Goal: Transaction & Acquisition: Purchase product/service

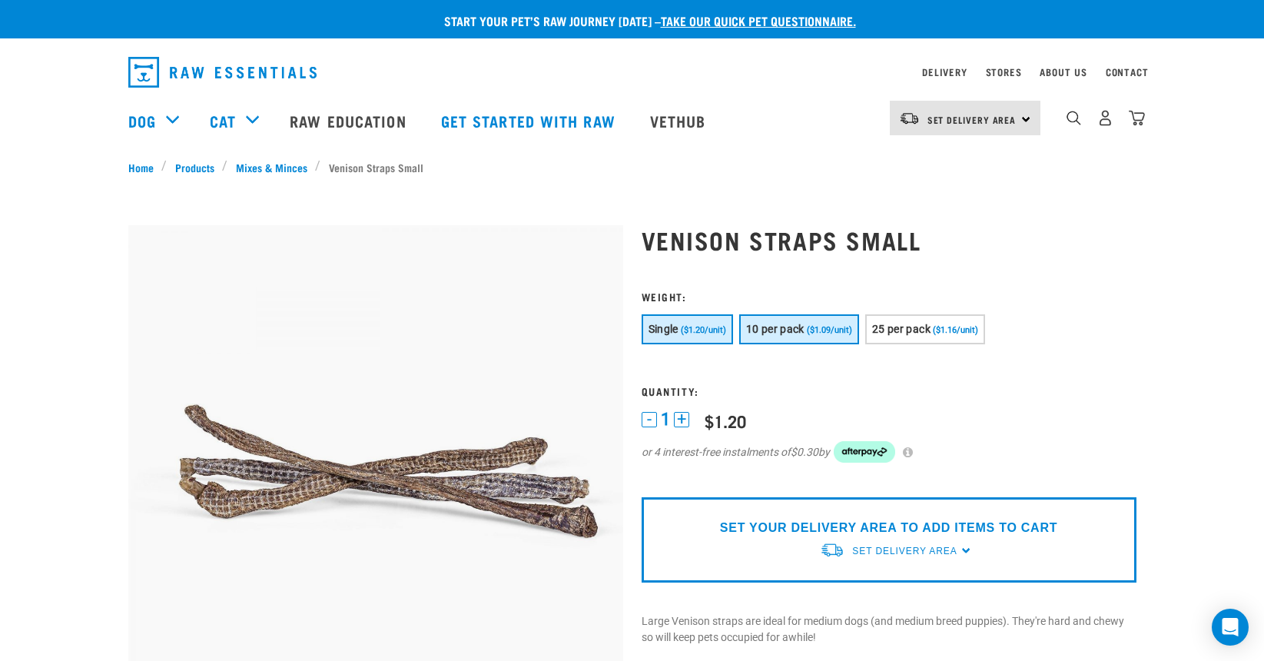
click at [813, 327] on span "($1.09/unit)" at bounding box center [829, 330] width 45 height 10
click at [929, 310] on form at bounding box center [888, 385] width 495 height 191
click at [680, 419] on button "+" at bounding box center [681, 419] width 15 height 15
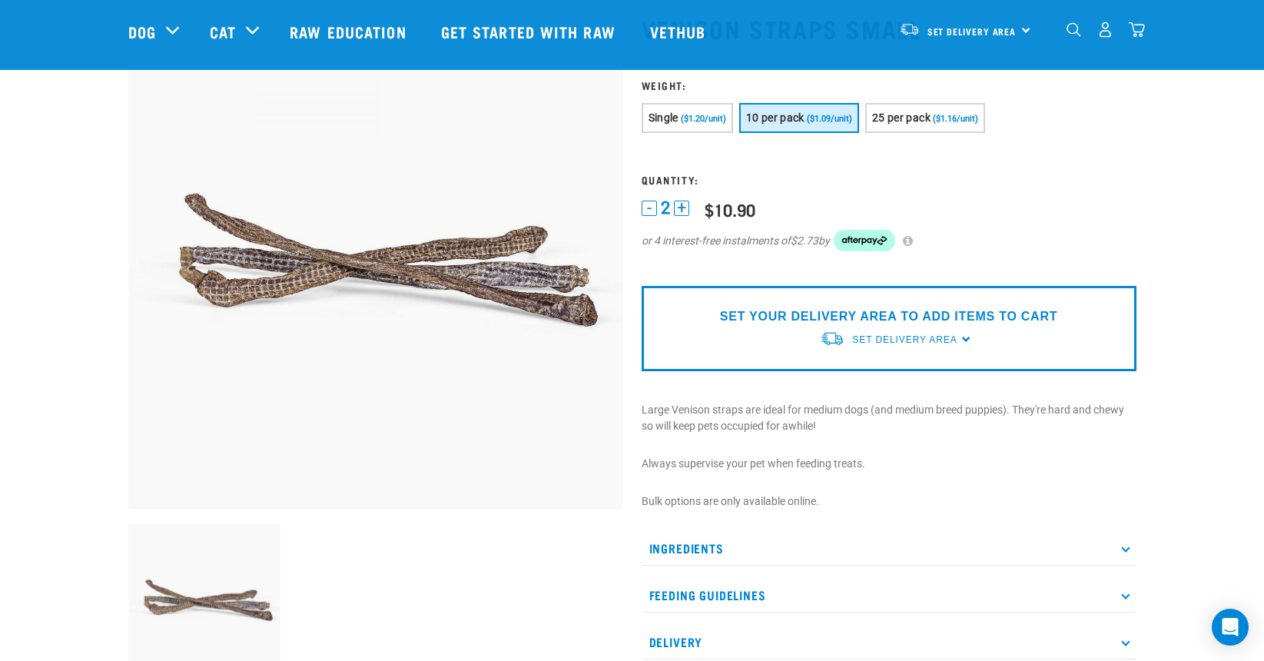
scroll to position [87, 0]
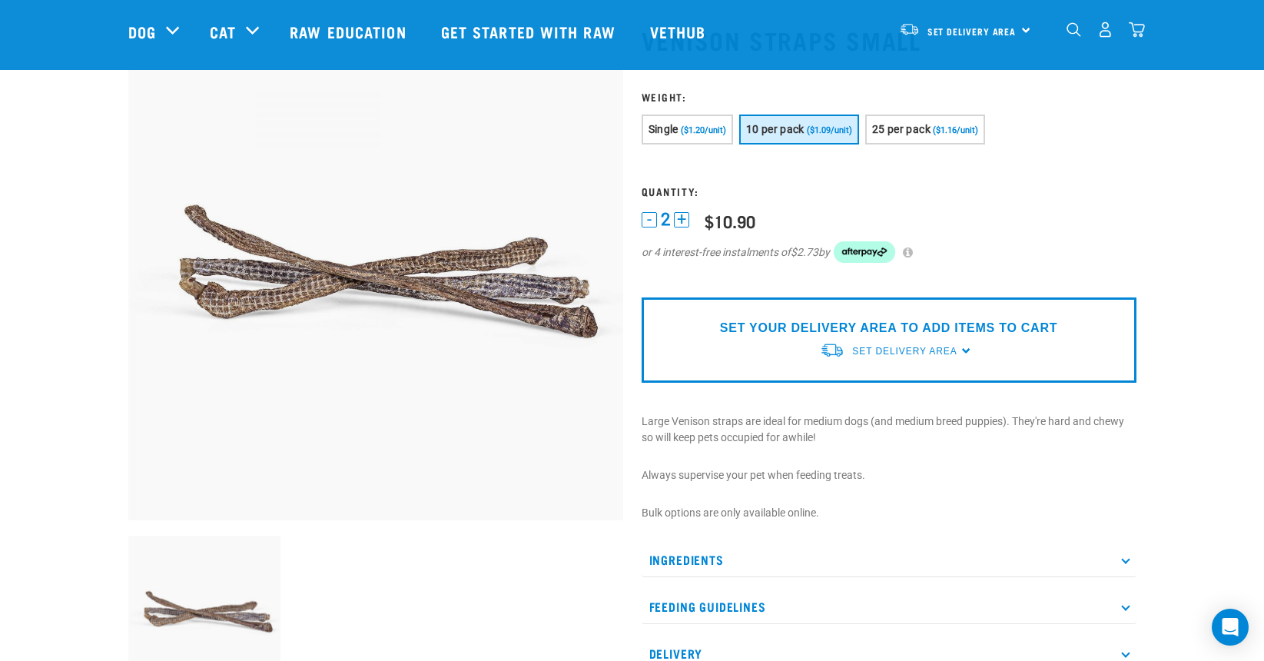
click at [765, 347] on div "SET YOUR DELIVERY AREA TO ADD ITEMS TO CART Set Delivery Area North Island Sout…" at bounding box center [888, 339] width 495 height 85
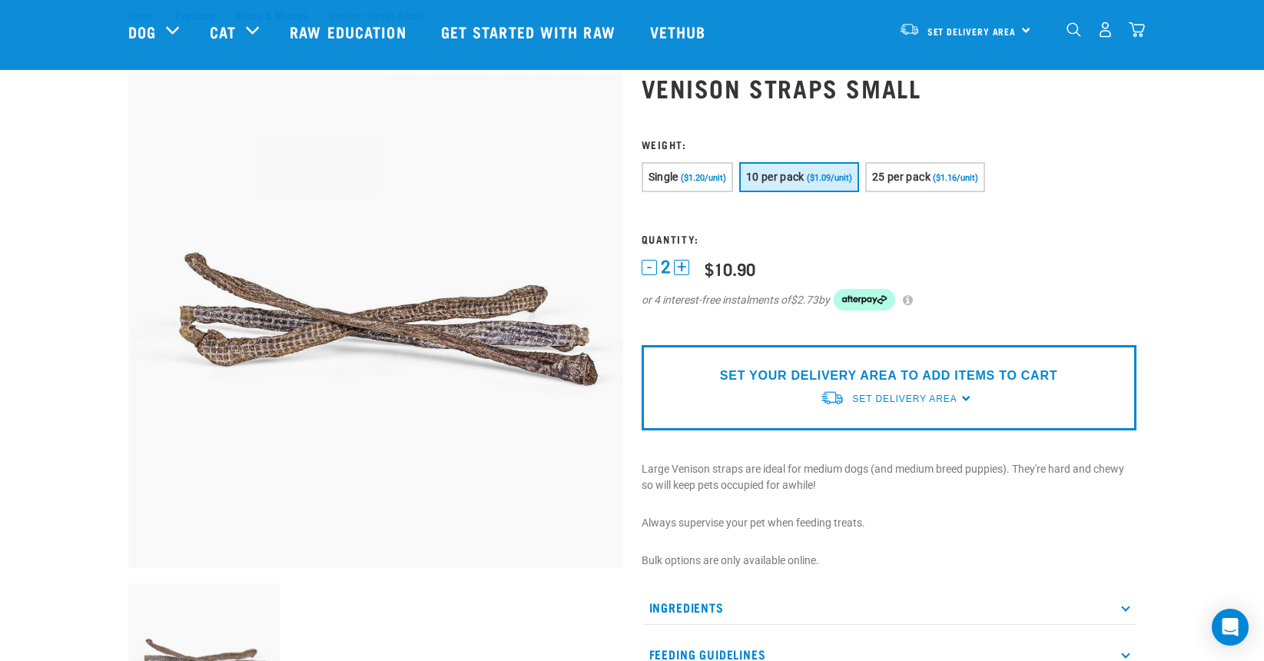
scroll to position [21, 0]
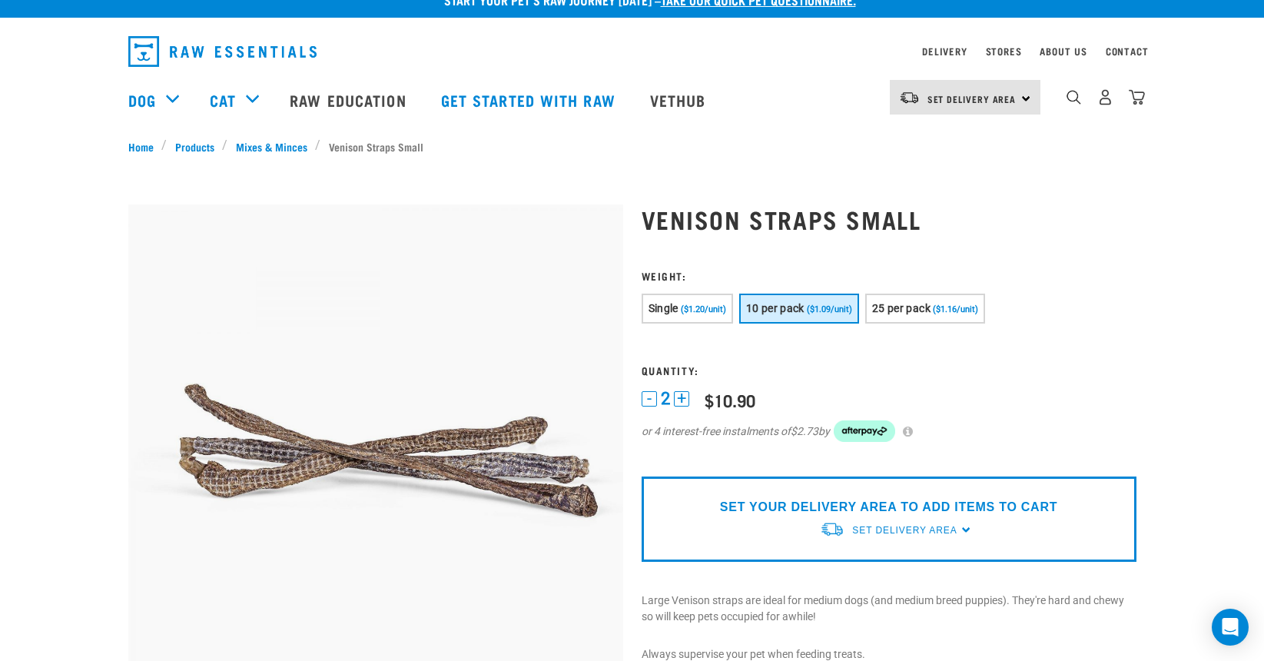
click at [844, 502] on p "SET YOUR DELIVERY AREA TO ADD ITEMS TO CART" at bounding box center [888, 507] width 337 height 18
click at [1016, 98] on div "Set Delivery Area North Island South Island" at bounding box center [965, 97] width 151 height 35
click at [979, 139] on link "[GEOGRAPHIC_DATA]" at bounding box center [963, 141] width 147 height 34
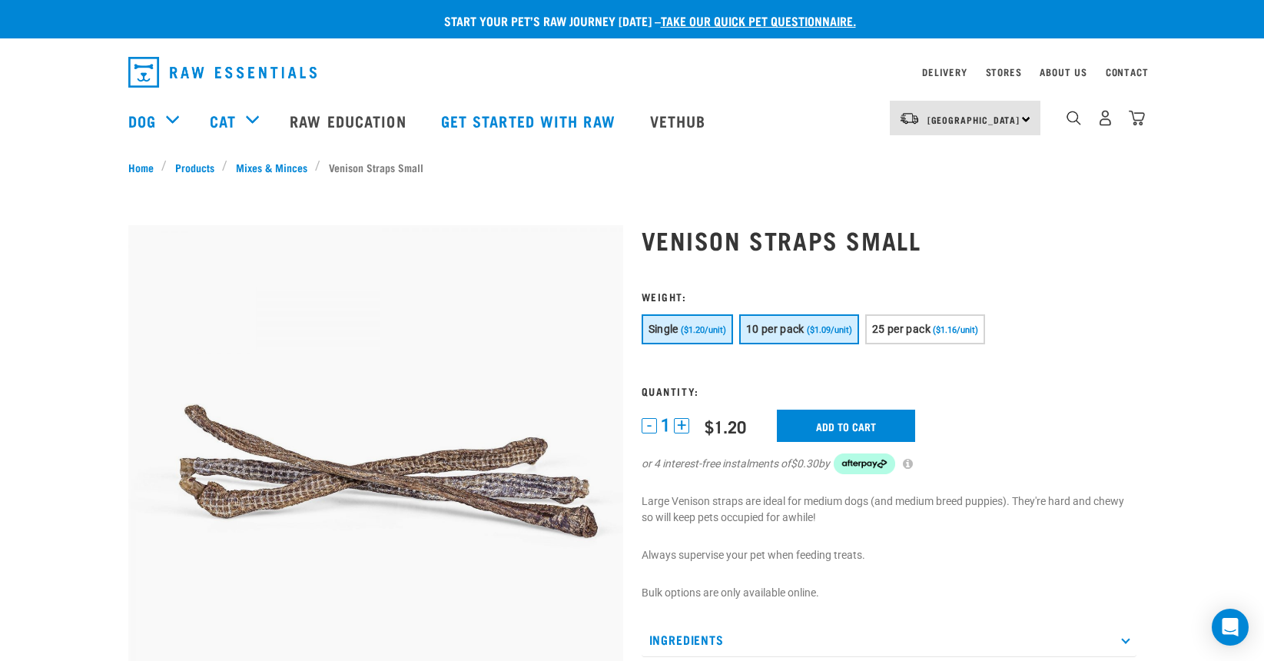
click at [822, 338] on button "10 per pack ($1.09/unit)" at bounding box center [799, 329] width 120 height 30
click at [685, 426] on button "+" at bounding box center [681, 425] width 15 height 15
click at [842, 428] on input "Add to cart" at bounding box center [855, 425] width 138 height 32
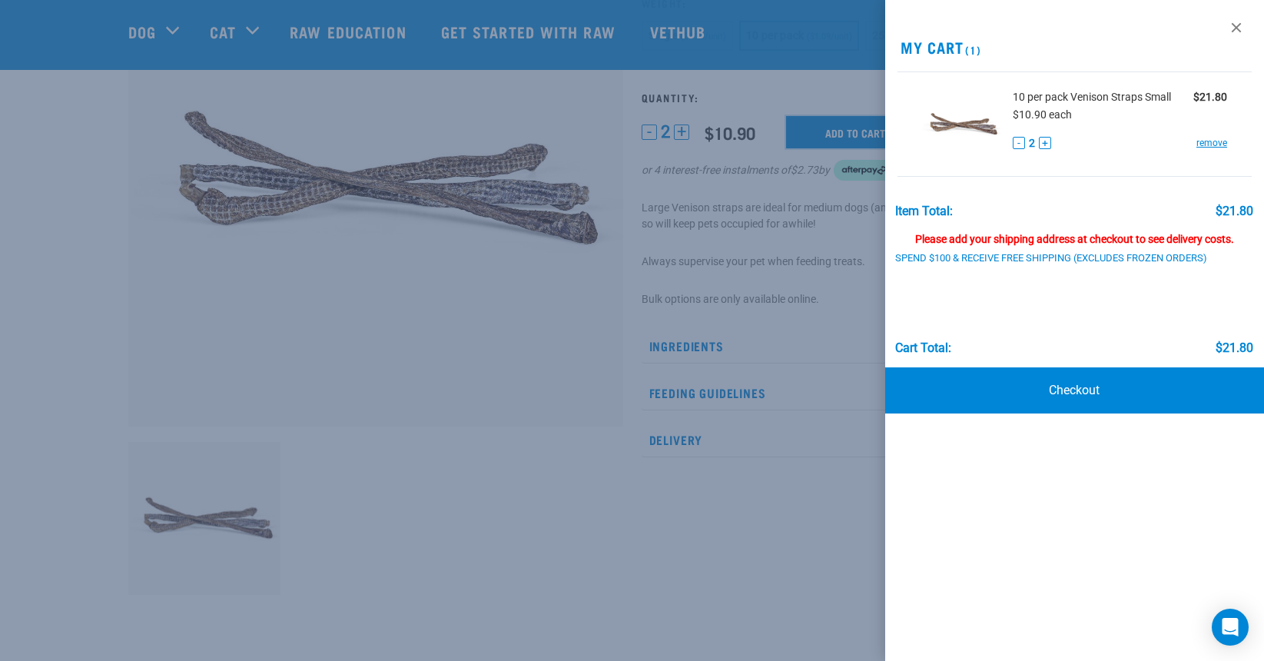
scroll to position [185, 0]
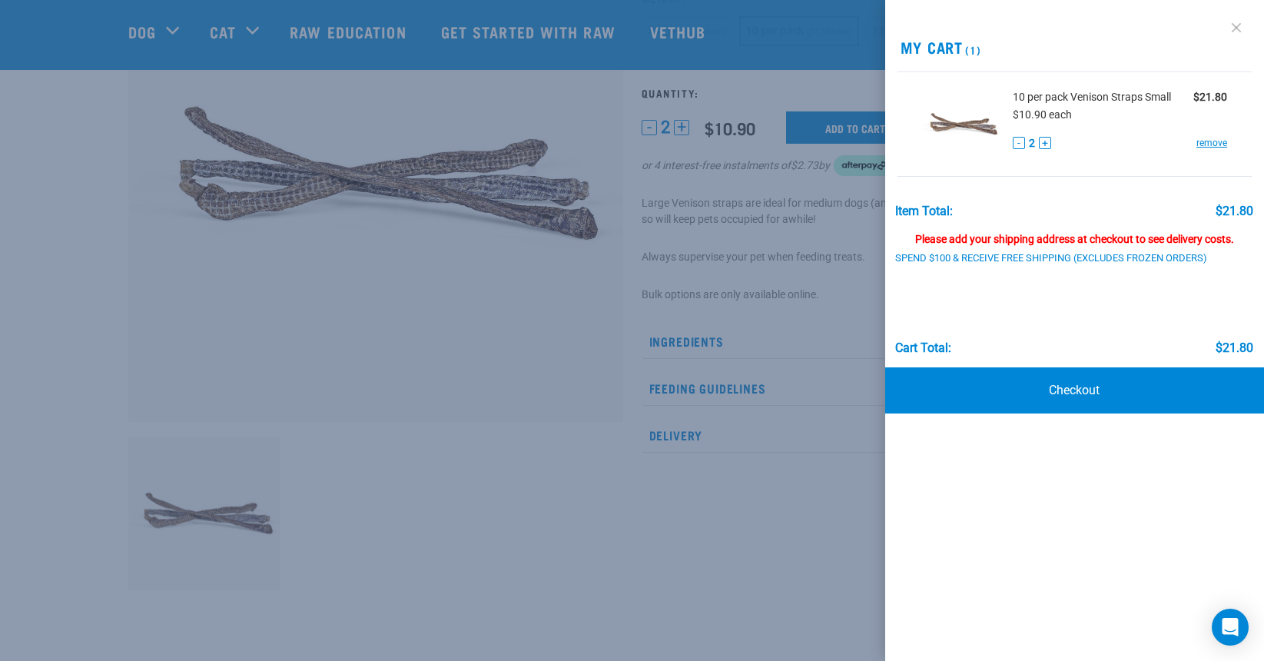
click at [1229, 23] on link at bounding box center [1236, 27] width 25 height 25
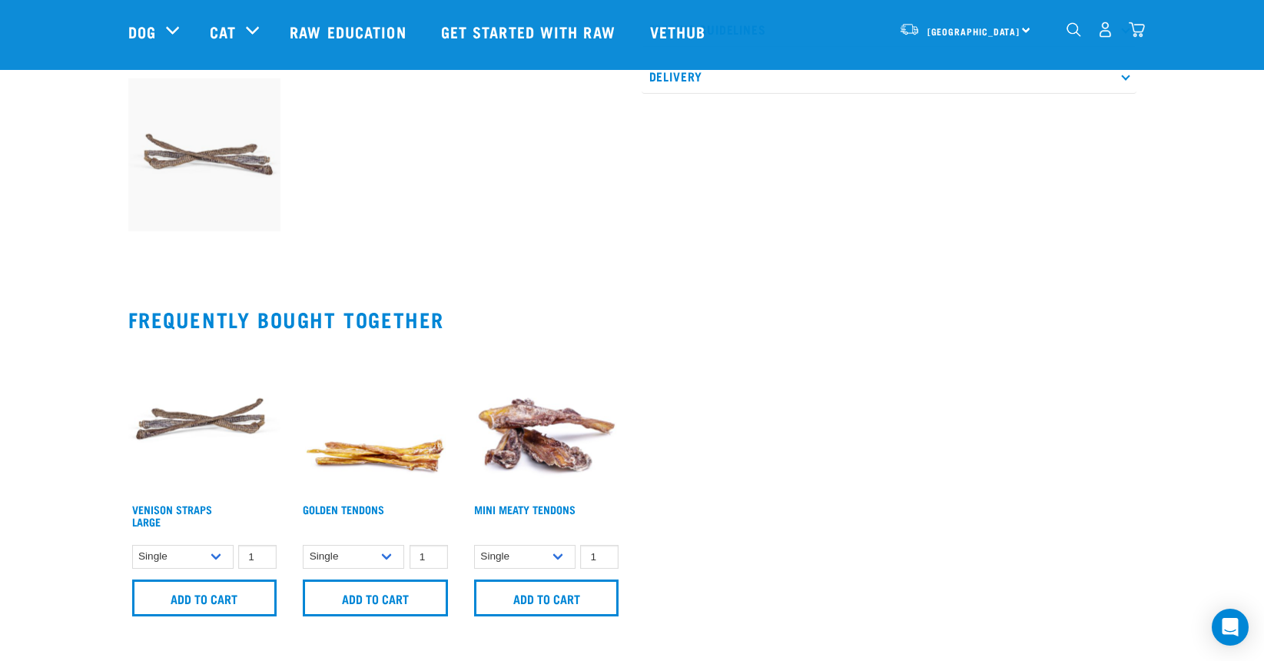
scroll to position [541, 0]
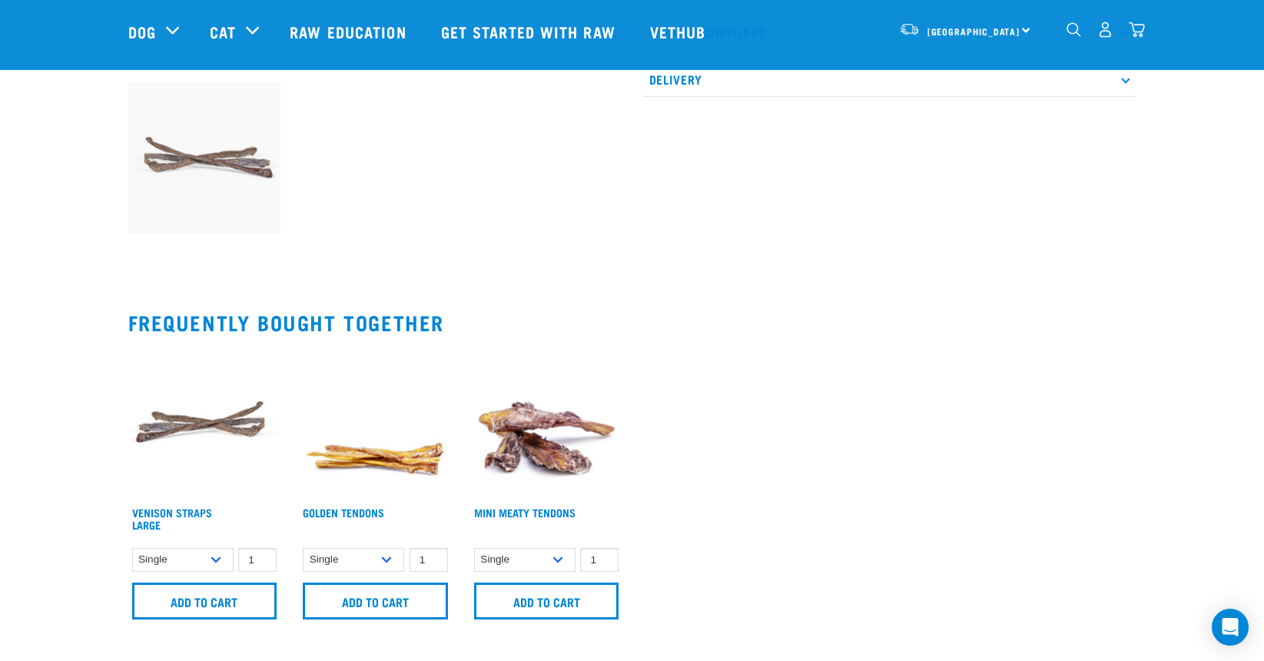
click at [361, 472] on img at bounding box center [375, 422] width 153 height 153
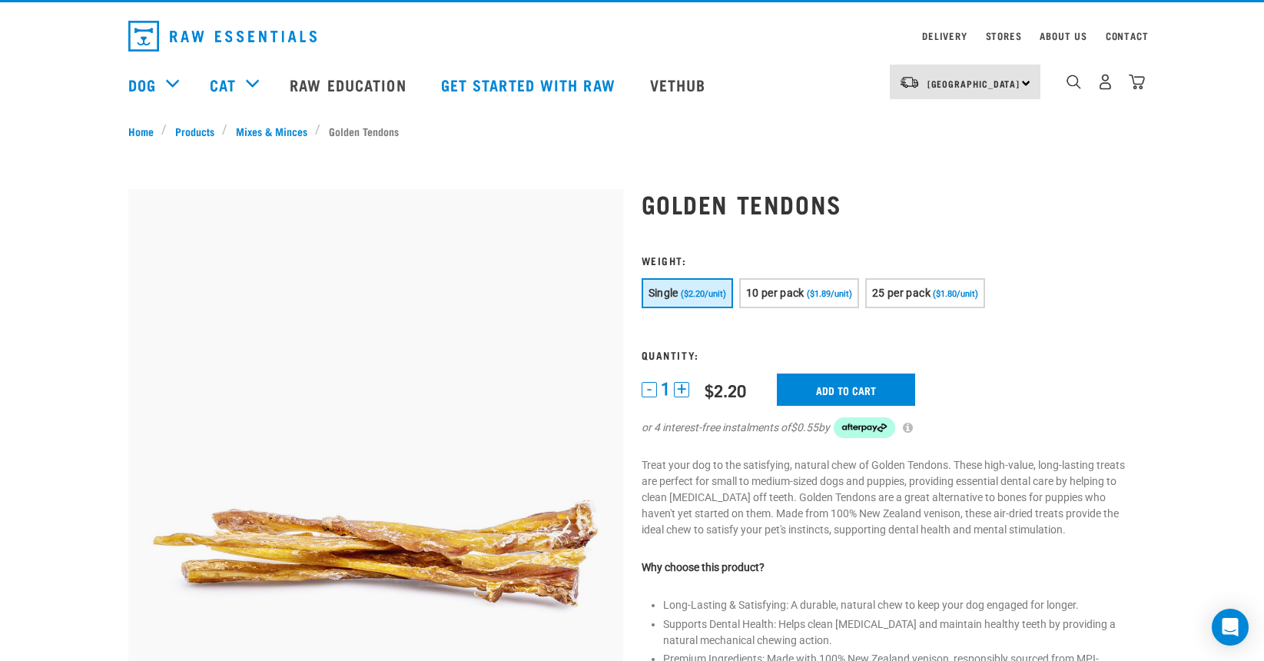
scroll to position [44, 0]
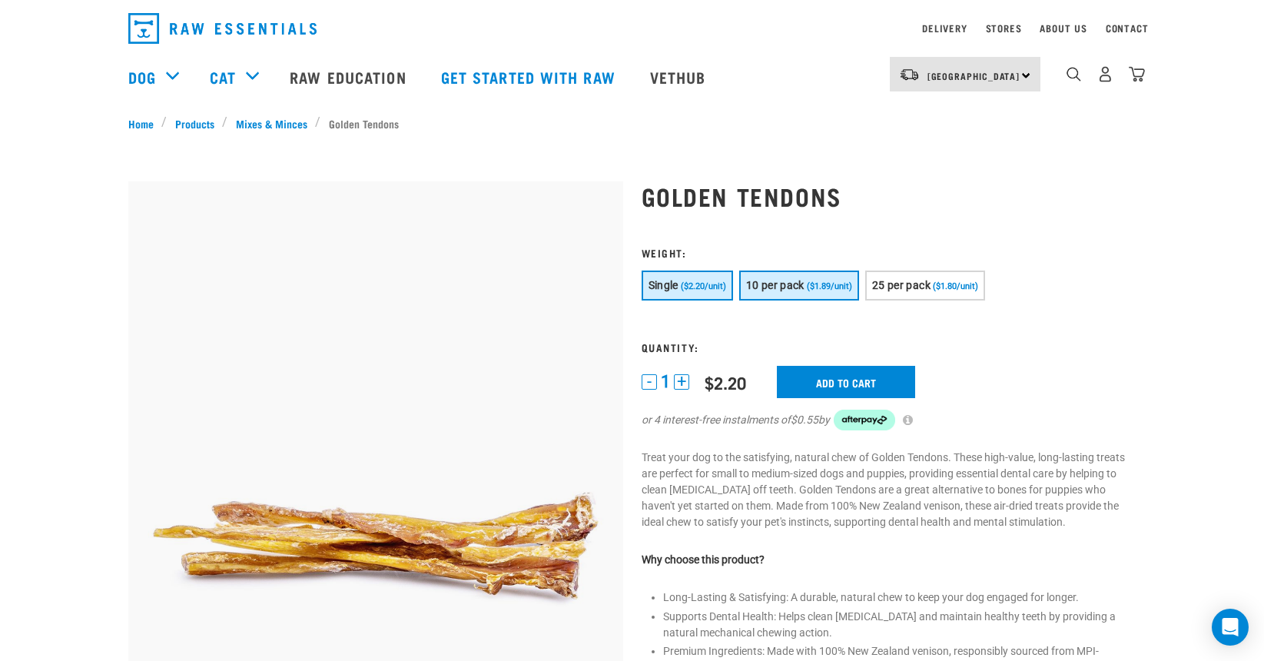
click at [783, 287] on span "10 per pack" at bounding box center [775, 285] width 58 height 12
click at [739, 333] on form at bounding box center [888, 348] width 495 height 203
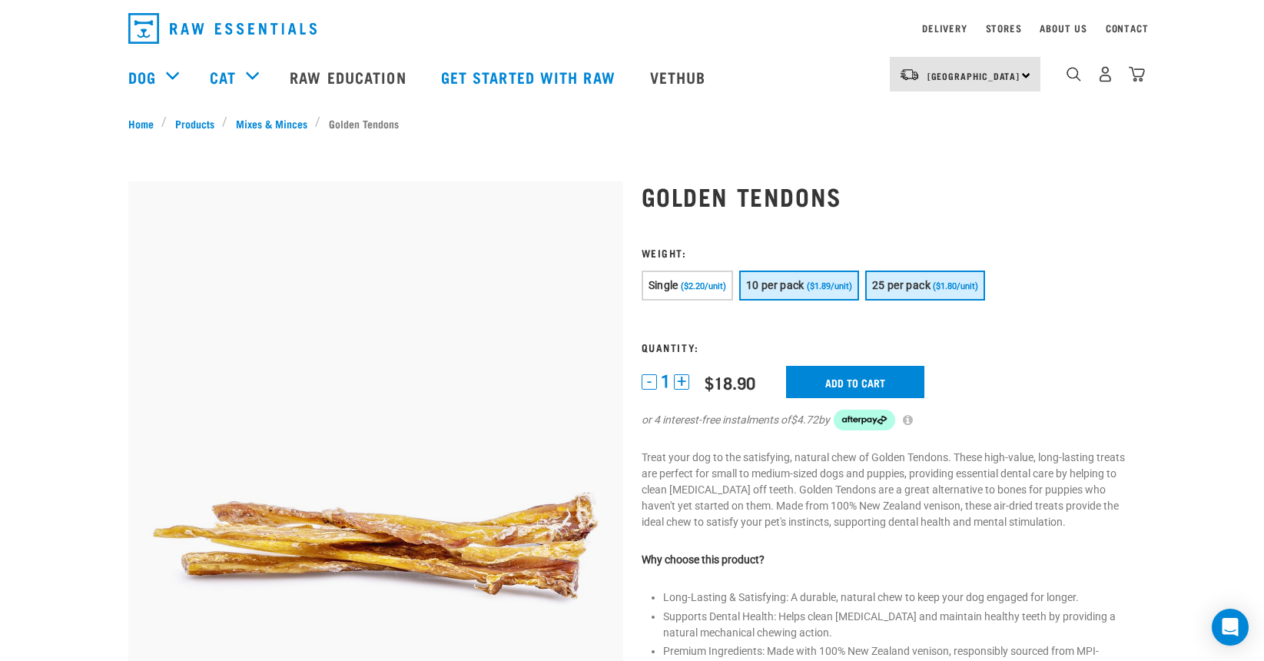
click at [912, 286] on span "25 per pack" at bounding box center [901, 285] width 58 height 12
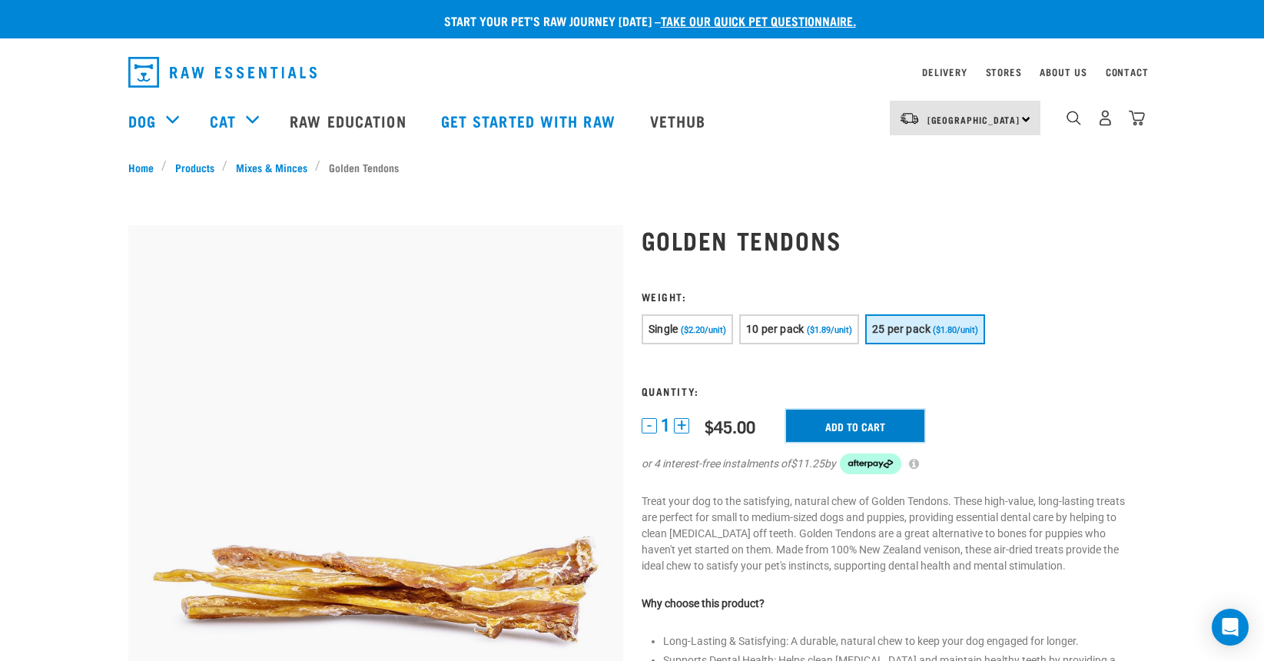
click at [820, 423] on input "Add to cart" at bounding box center [855, 425] width 138 height 32
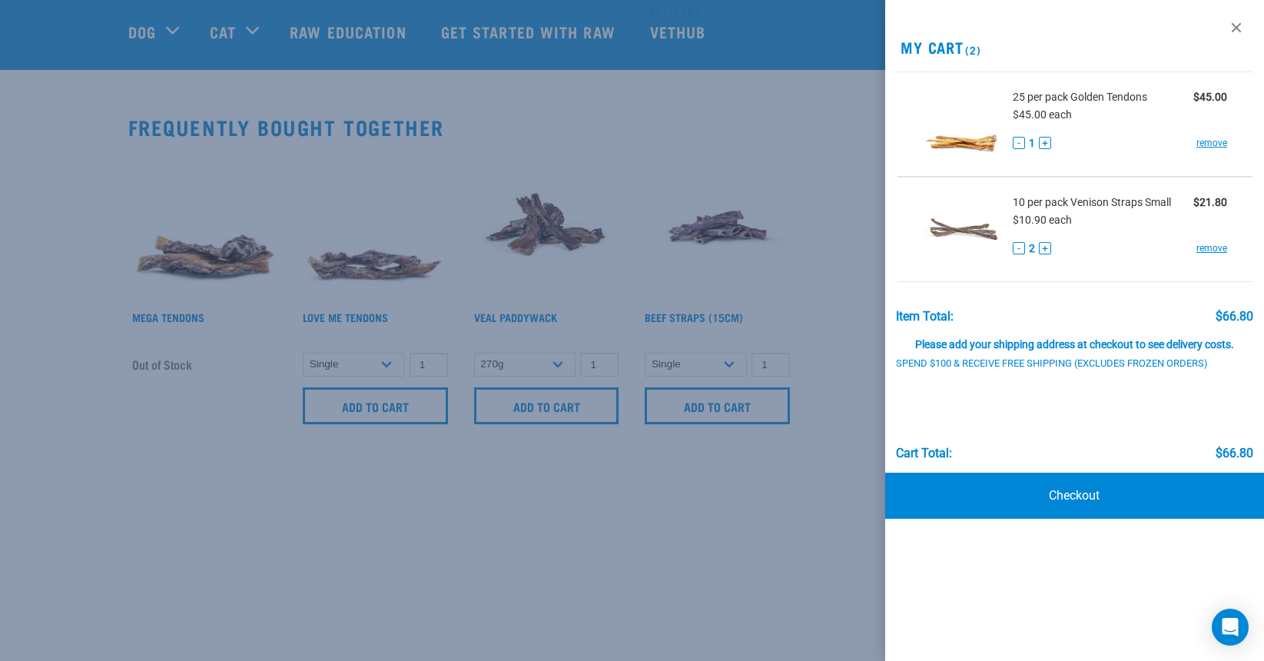
scroll to position [1075, 0]
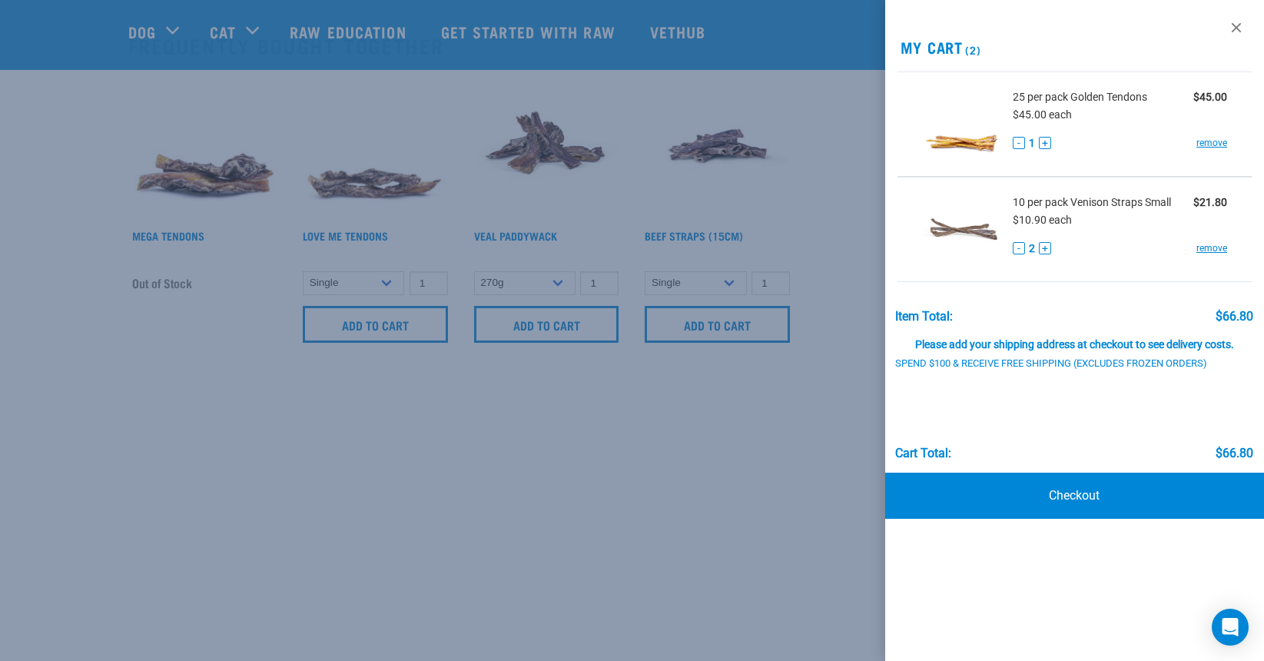
click at [823, 228] on div at bounding box center [632, 330] width 1264 height 661
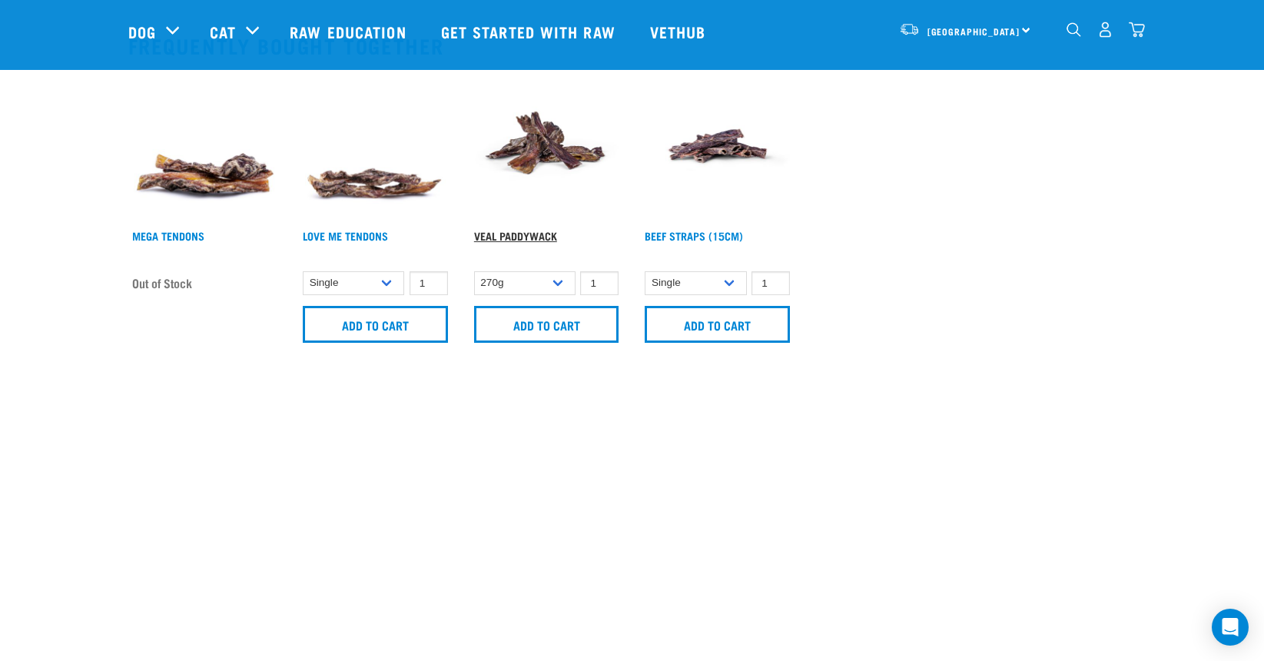
click at [521, 237] on link "Veal Paddywack" at bounding box center [515, 235] width 83 height 5
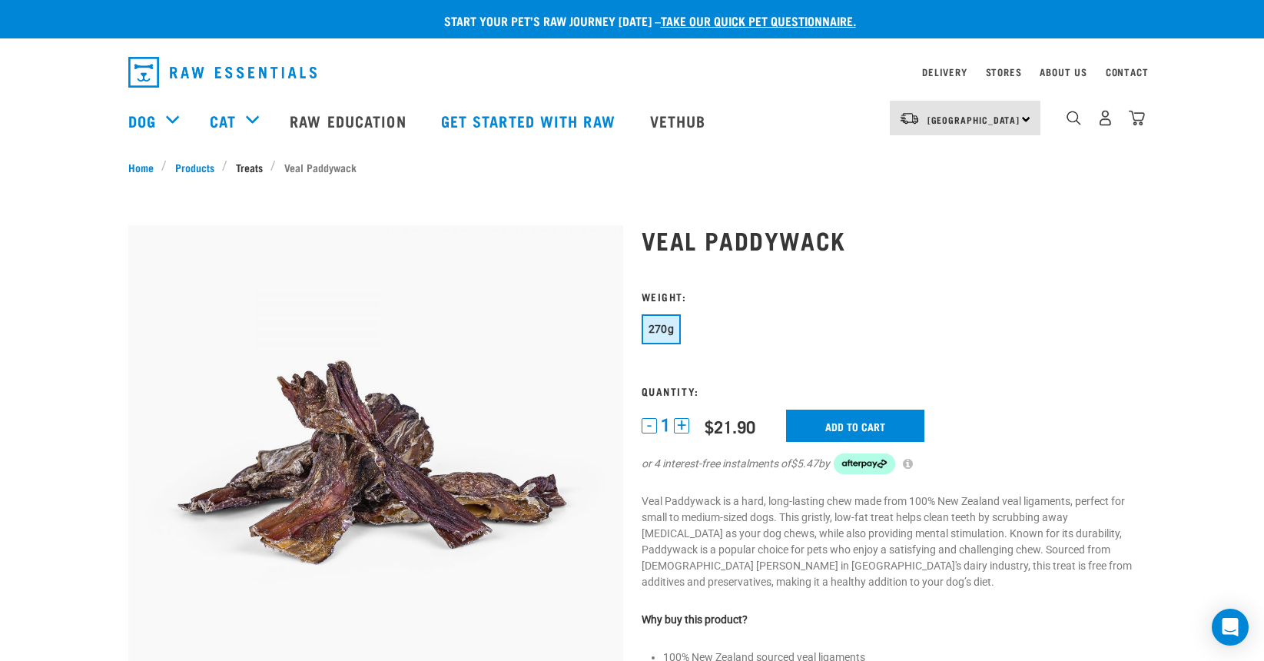
click at [245, 167] on link "Treats" at bounding box center [248, 167] width 43 height 16
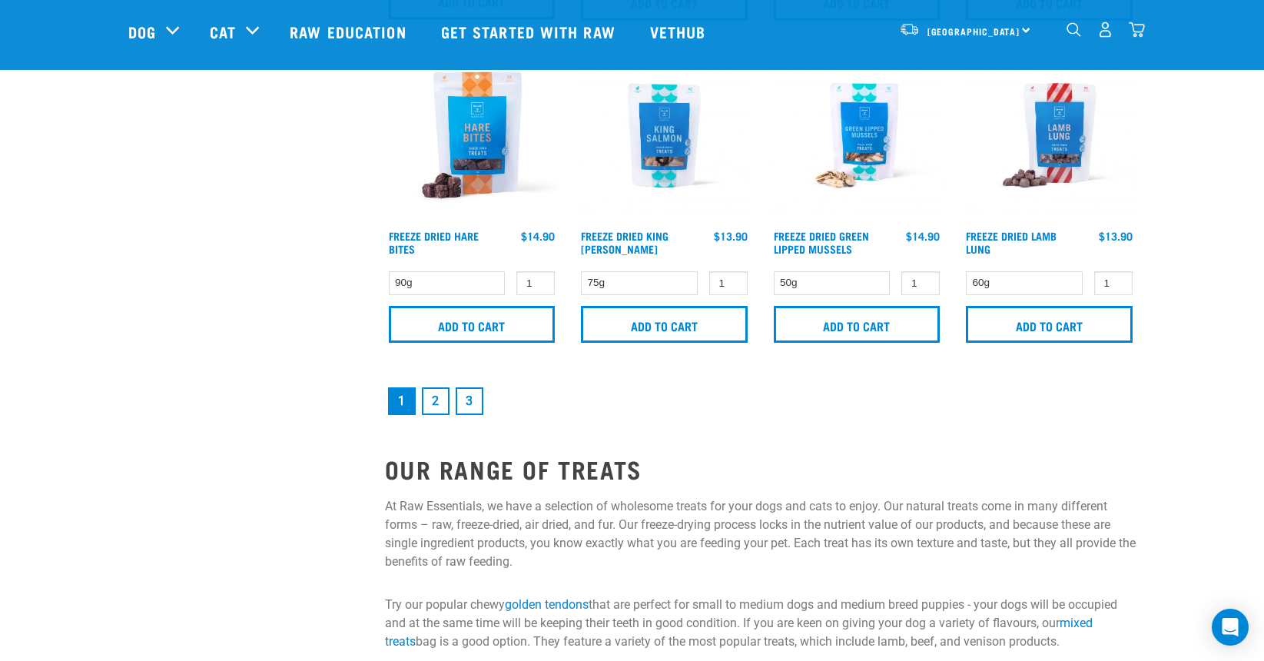
scroll to position [2287, 0]
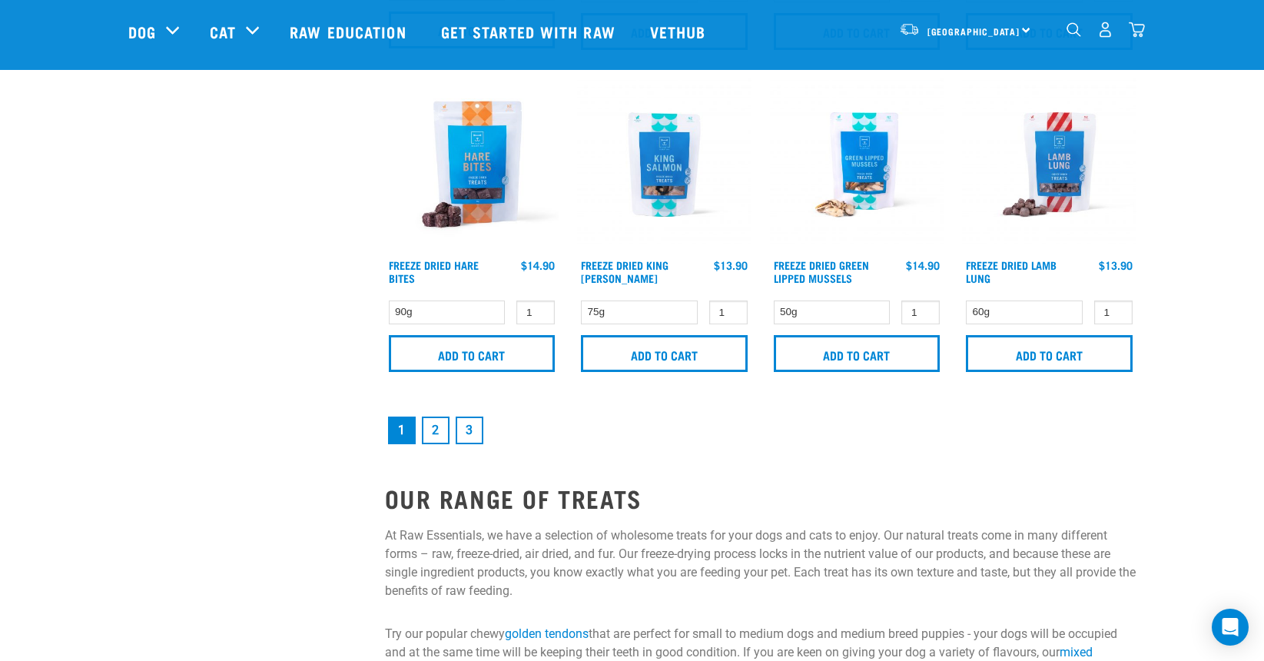
click at [427, 434] on link "2" at bounding box center [436, 430] width 28 height 28
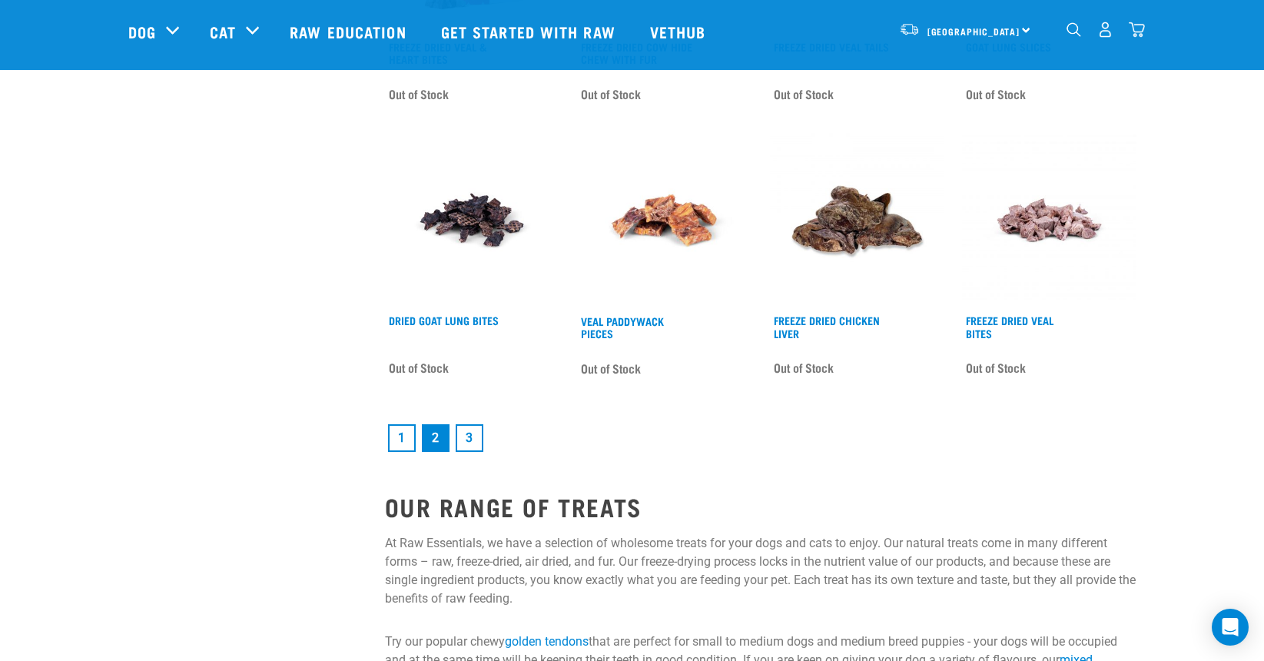
scroll to position [2196, 0]
